Goal: Book appointment/travel/reservation

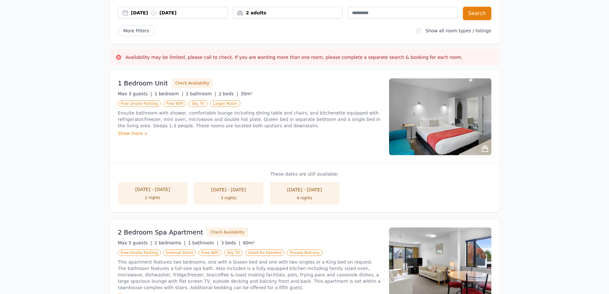
scroll to position [64, 0]
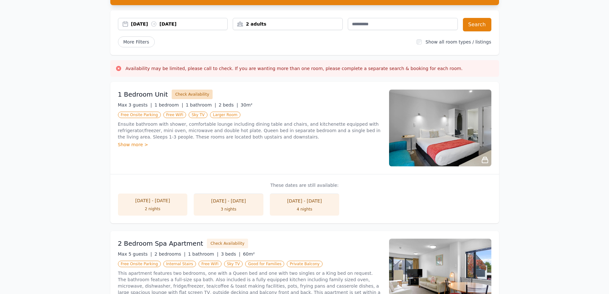
click at [180, 92] on button "Check Availability" at bounding box center [192, 94] width 41 height 10
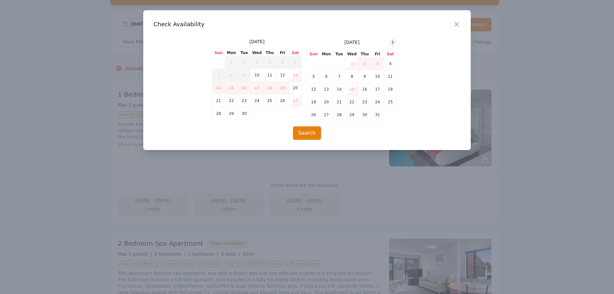
click at [392, 42] on icon at bounding box center [392, 42] width 5 height 5
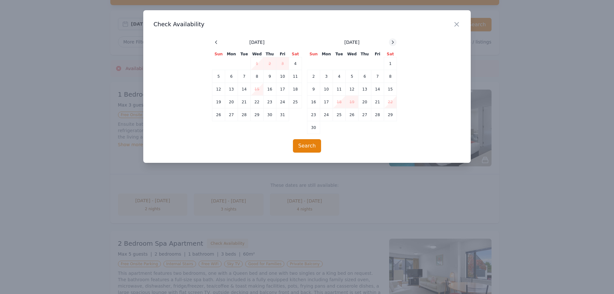
click at [392, 42] on icon at bounding box center [392, 42] width 5 height 5
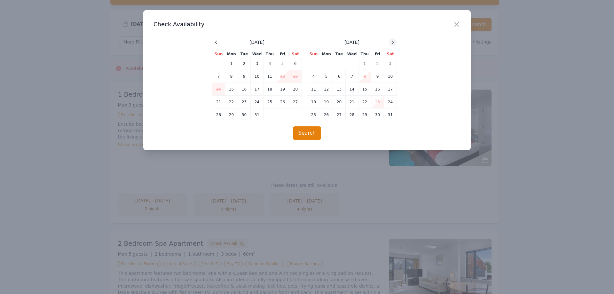
click at [392, 42] on icon at bounding box center [392, 42] width 5 height 5
click at [452, 23] on h3 "Check Availability" at bounding box center [306, 24] width 307 height 8
click at [455, 24] on icon "button" at bounding box center [456, 24] width 8 height 8
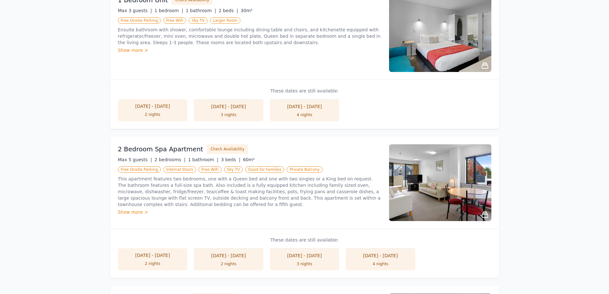
scroll to position [224, 0]
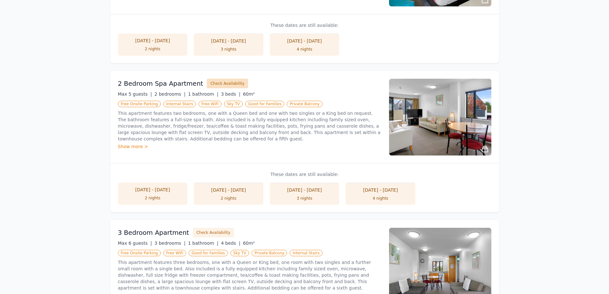
click at [227, 83] on button "Check Availability" at bounding box center [227, 84] width 41 height 10
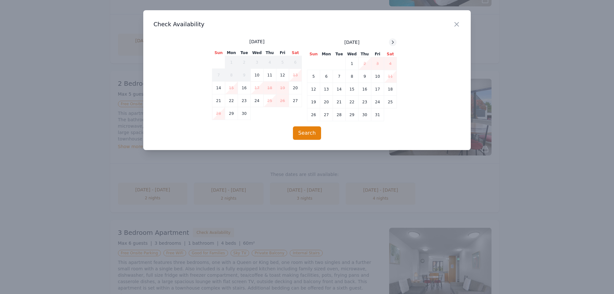
click at [393, 42] on icon at bounding box center [392, 42] width 5 height 5
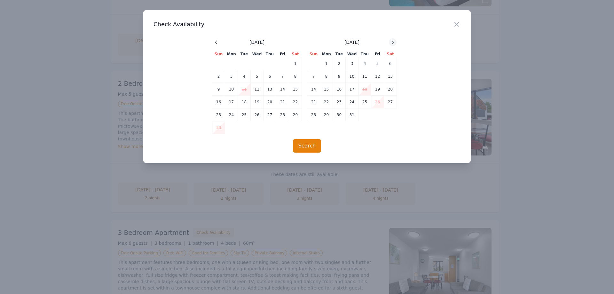
click at [393, 42] on icon at bounding box center [392, 42] width 5 height 5
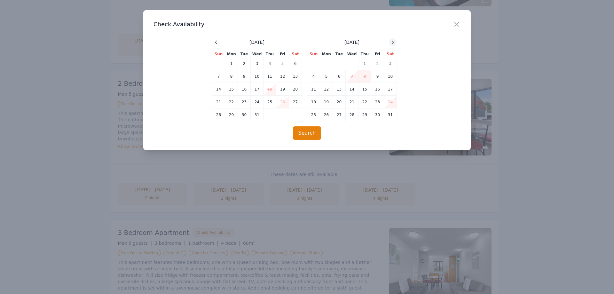
click at [393, 42] on icon at bounding box center [392, 42] width 5 height 5
click at [456, 20] on icon "button" at bounding box center [456, 24] width 8 height 8
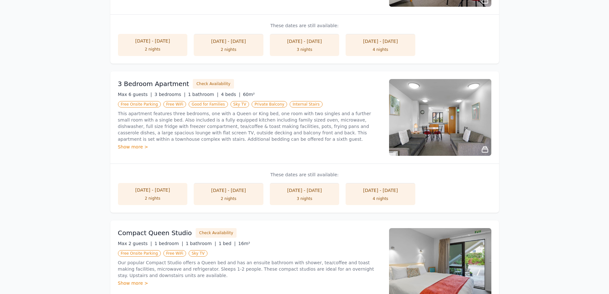
scroll to position [383, 0]
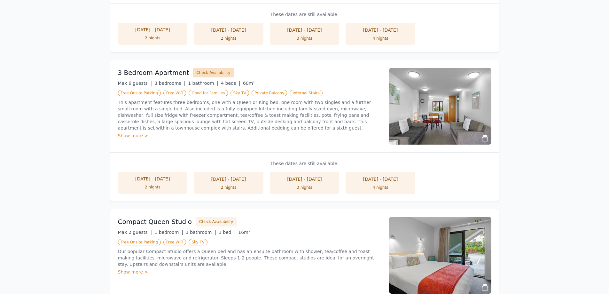
click at [216, 72] on button "Check Availability" at bounding box center [213, 73] width 41 height 10
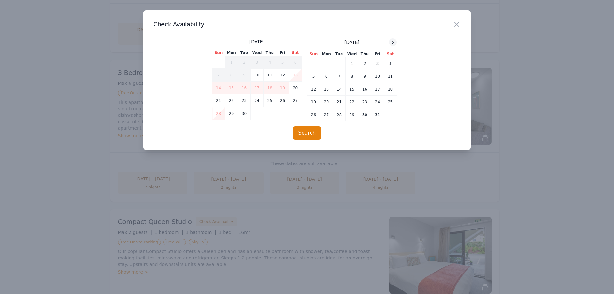
click at [392, 41] on icon at bounding box center [393, 42] width 2 height 3
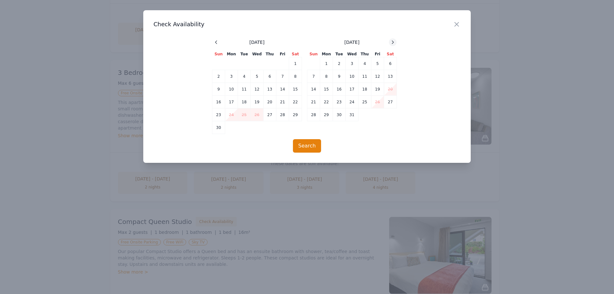
click at [392, 41] on icon at bounding box center [393, 42] width 2 height 3
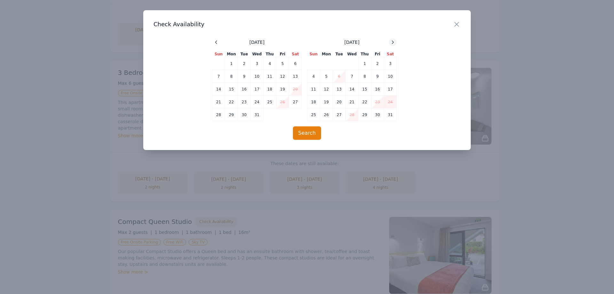
click at [392, 41] on icon at bounding box center [393, 42] width 2 height 3
click at [455, 23] on icon "button" at bounding box center [456, 24] width 8 height 8
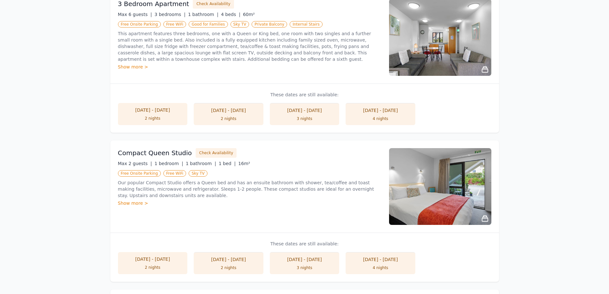
scroll to position [479, 0]
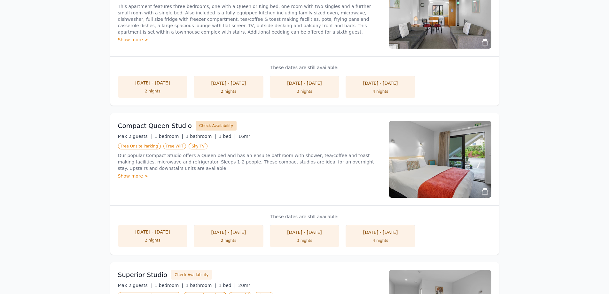
click at [219, 122] on button "Check Availability" at bounding box center [216, 126] width 41 height 10
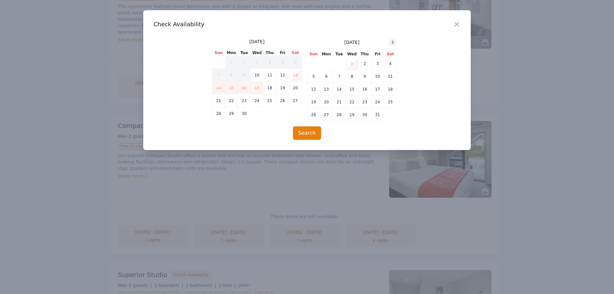
click at [391, 43] on icon at bounding box center [392, 42] width 5 height 5
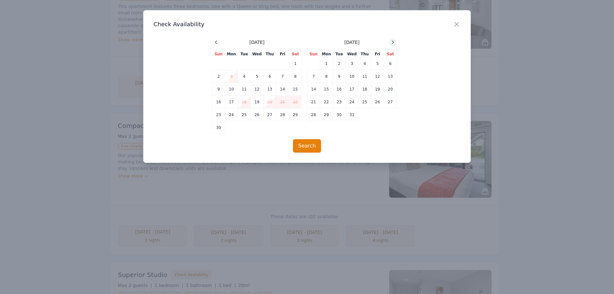
click at [391, 43] on icon at bounding box center [392, 42] width 5 height 5
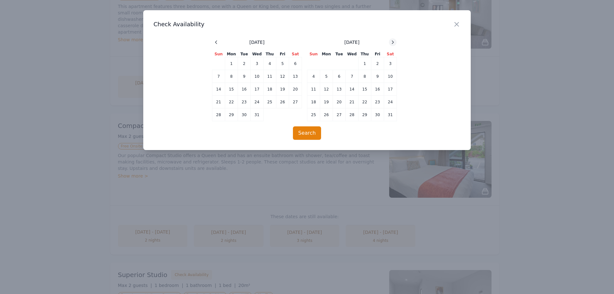
click at [391, 43] on icon at bounding box center [392, 42] width 5 height 5
click at [459, 23] on icon "button" at bounding box center [456, 24] width 8 height 8
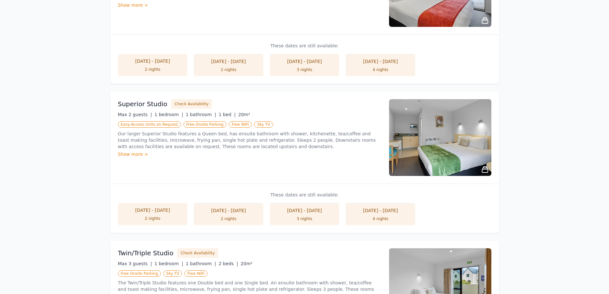
scroll to position [671, 0]
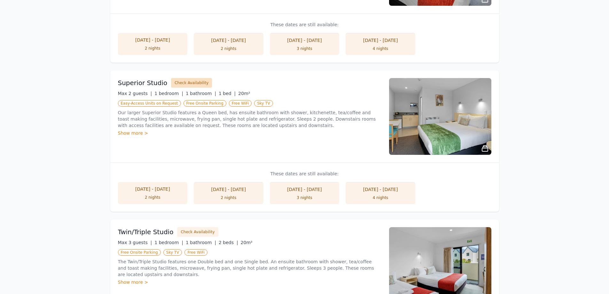
click at [190, 85] on button "Check Availability" at bounding box center [191, 83] width 41 height 10
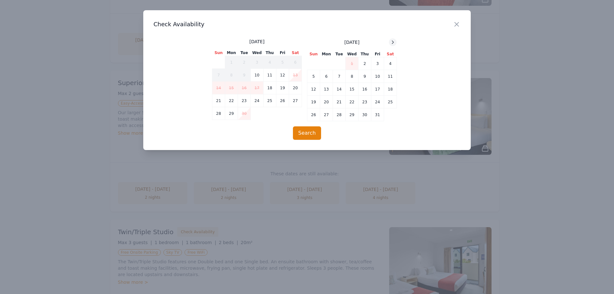
click at [393, 39] on div at bounding box center [393, 42] width 8 height 8
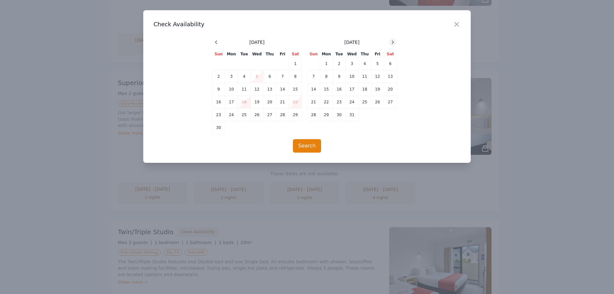
click at [393, 39] on div at bounding box center [393, 42] width 8 height 8
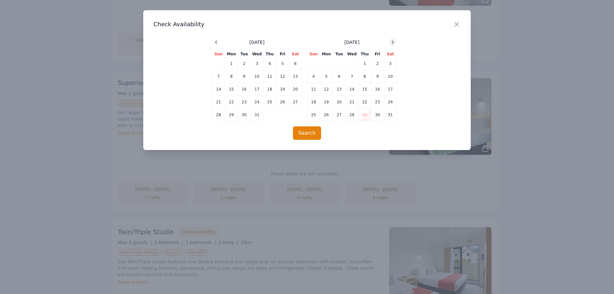
click at [393, 40] on div at bounding box center [393, 42] width 8 height 8
click at [458, 24] on icon "button" at bounding box center [456, 24] width 8 height 8
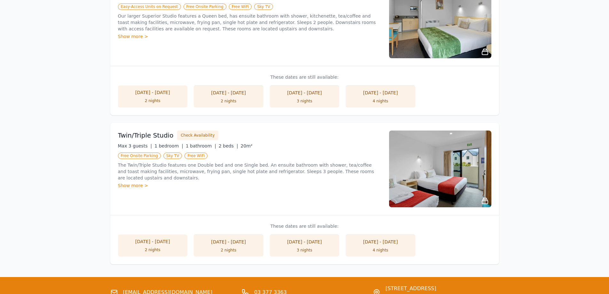
scroll to position [799, 0]
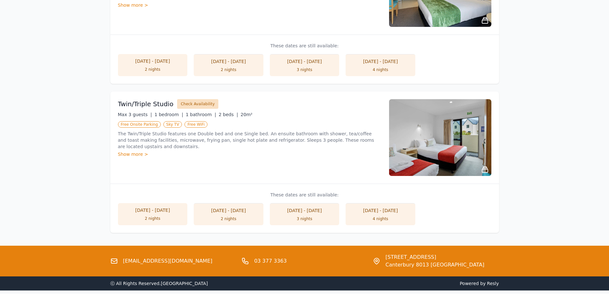
click at [189, 106] on button "Check Availability" at bounding box center [197, 104] width 41 height 10
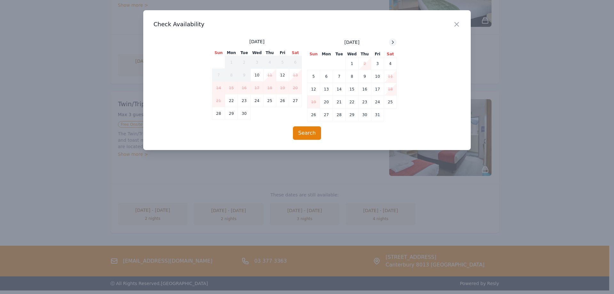
click at [391, 43] on icon at bounding box center [392, 42] width 5 height 5
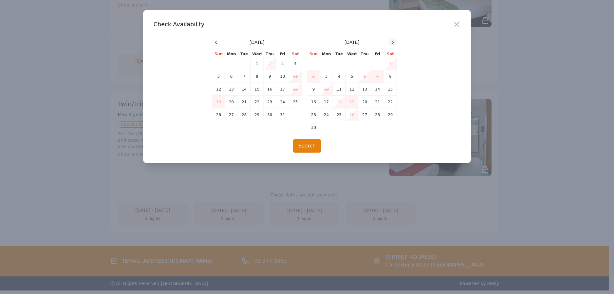
click at [391, 43] on icon at bounding box center [392, 42] width 5 height 5
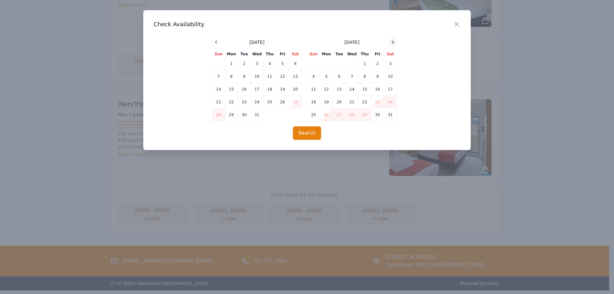
click at [391, 43] on icon at bounding box center [392, 42] width 5 height 5
click at [455, 26] on icon "button" at bounding box center [456, 24] width 8 height 8
